Goal: Transaction & Acquisition: Download file/media

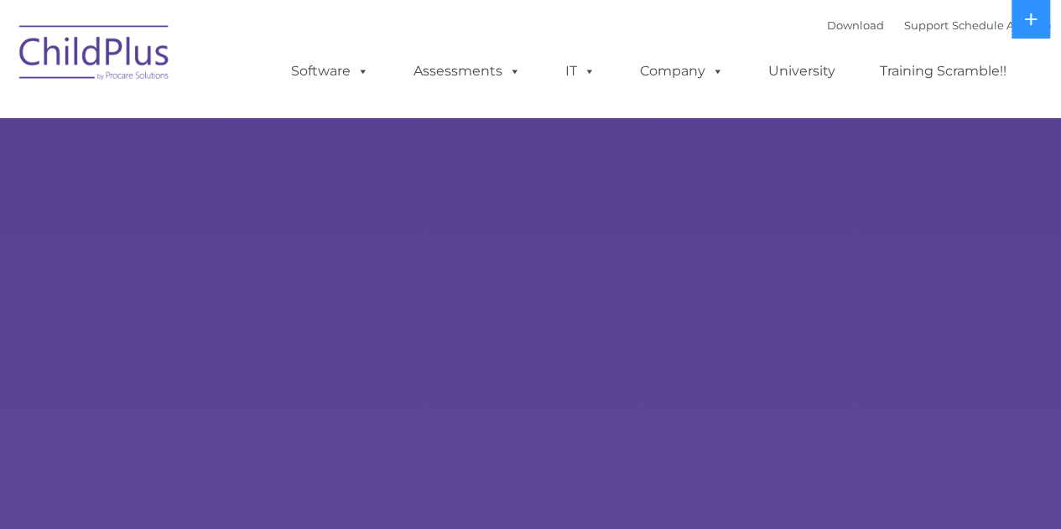
select select "MEDIUM"
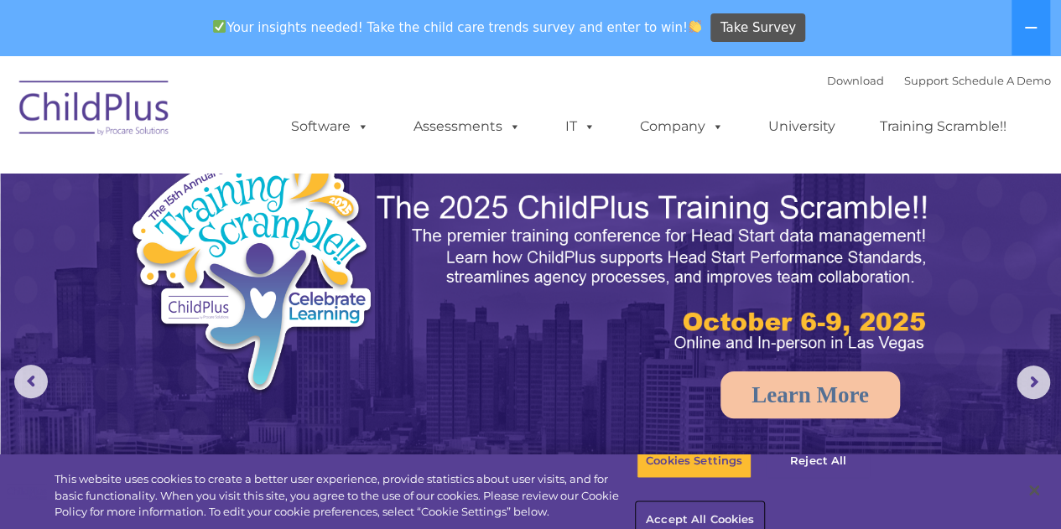
click at [763, 503] on button "Accept All Cookies" at bounding box center [699, 520] width 127 height 35
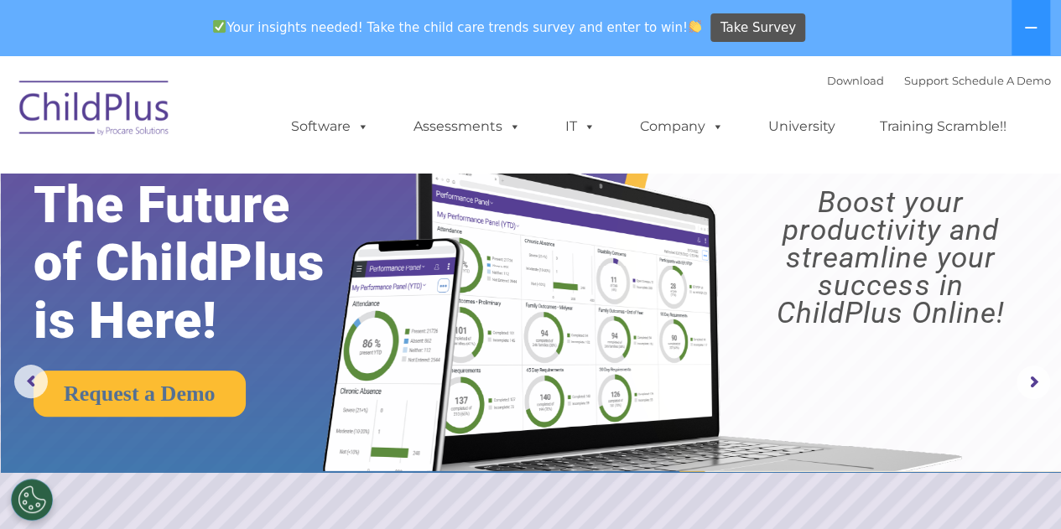
click at [107, 96] on img at bounding box center [95, 111] width 168 height 84
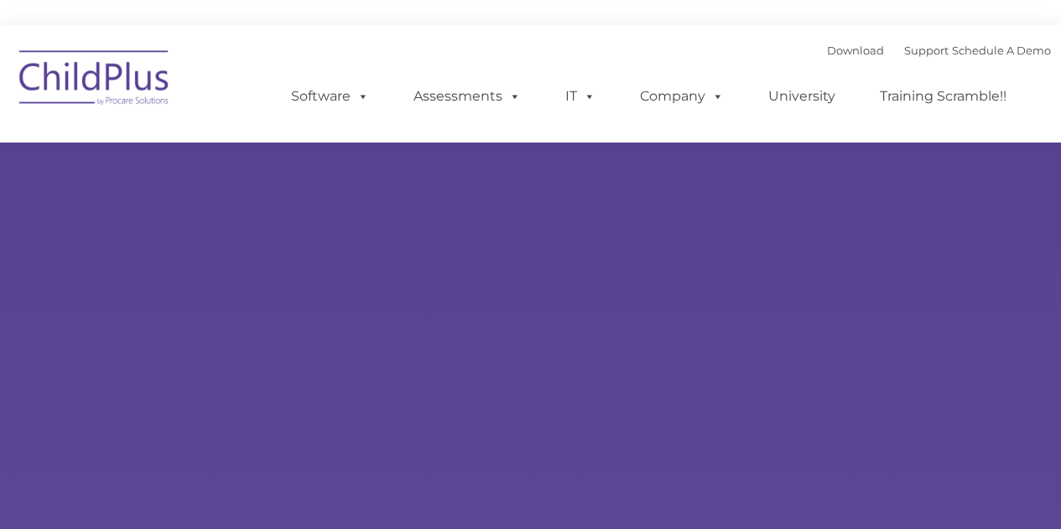
type input ""
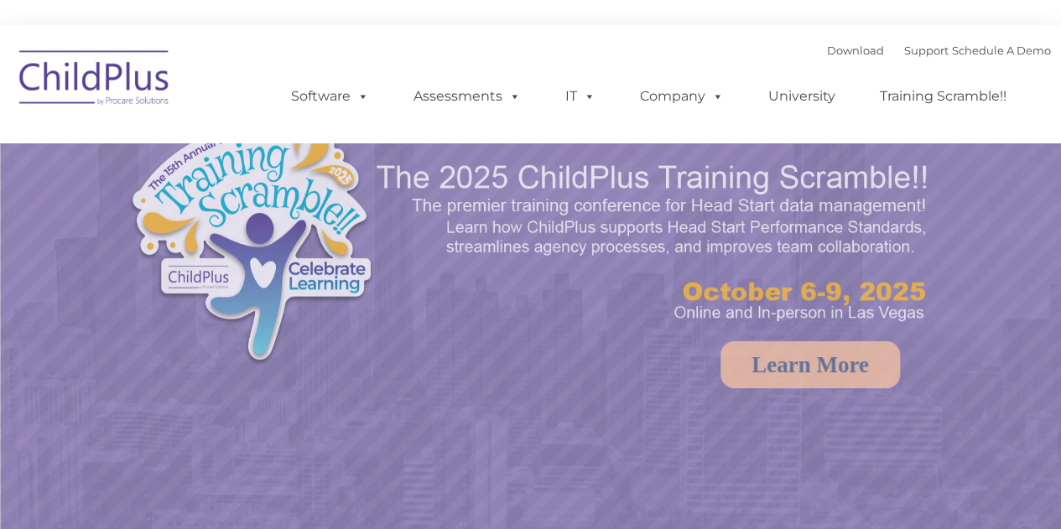
select select "MEDIUM"
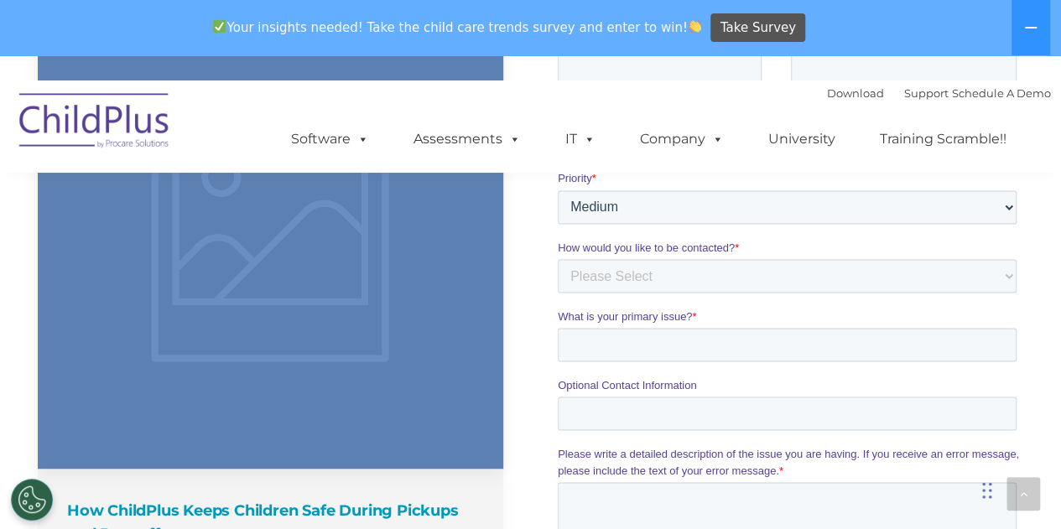
scroll to position [1344, 0]
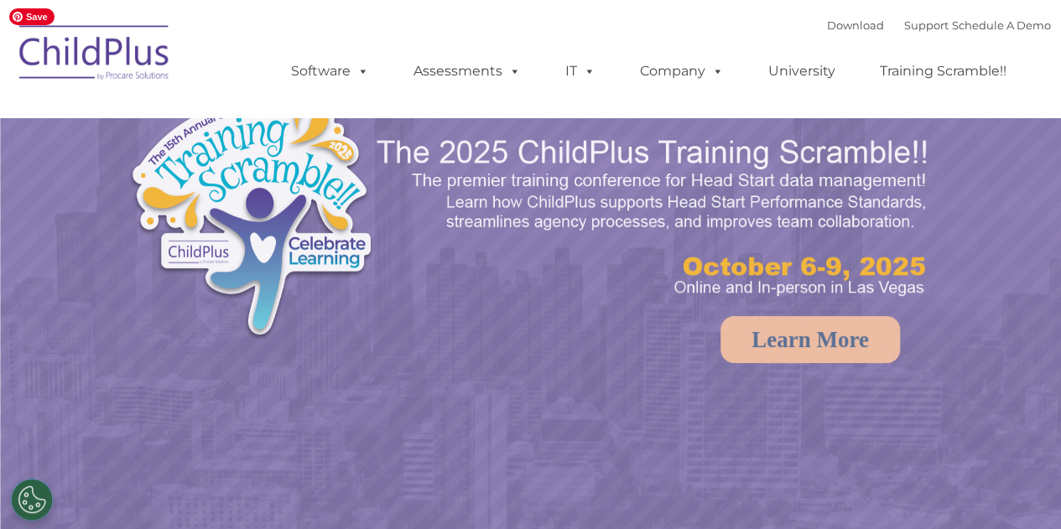
select select "MEDIUM"
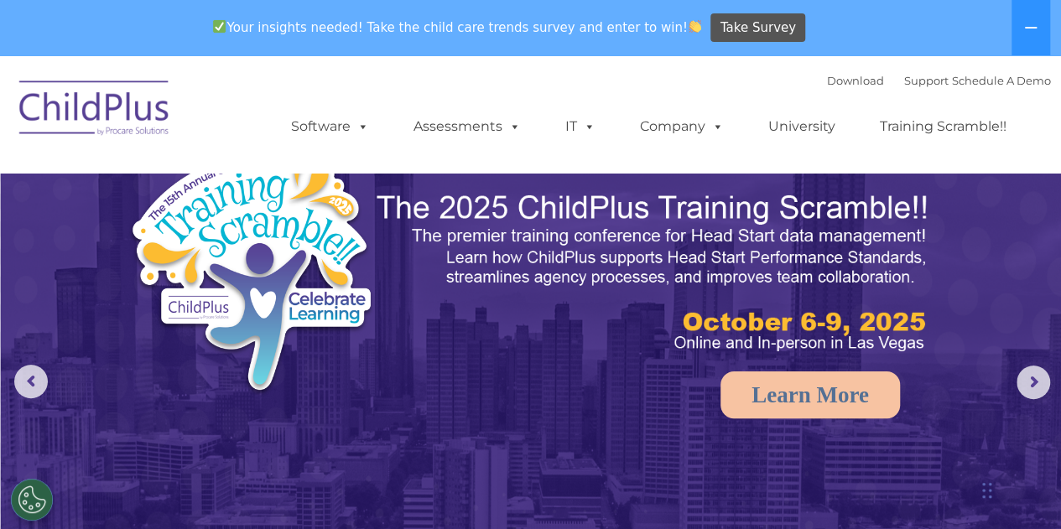
click at [842, 91] on div "Download Support | Schedule A Demo " at bounding box center [939, 80] width 224 height 25
click at [835, 80] on link "Download" at bounding box center [855, 80] width 57 height 13
